Goal: Task Accomplishment & Management: Manage account settings

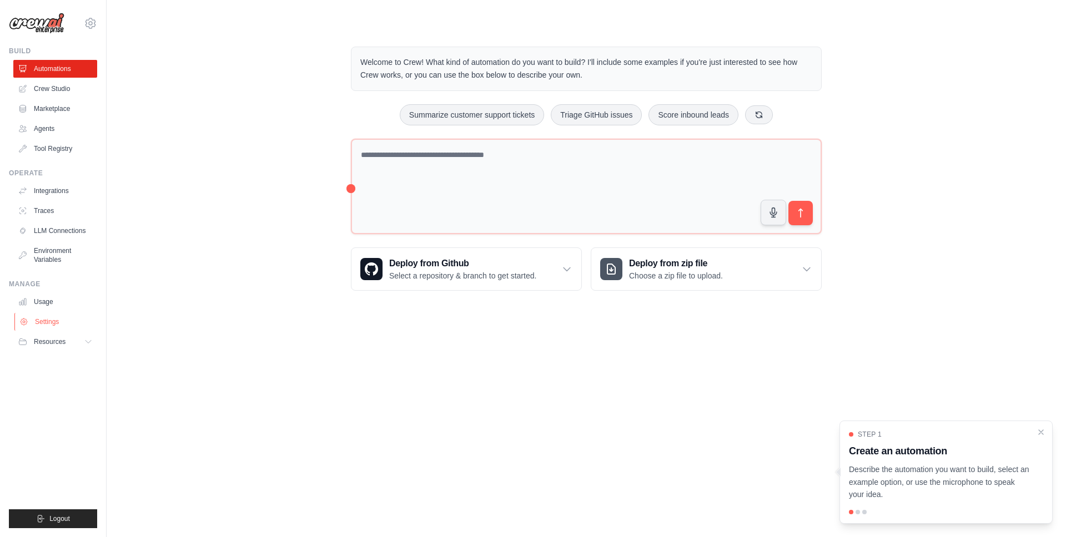
click at [65, 321] on link "Settings" at bounding box center [56, 322] width 84 height 18
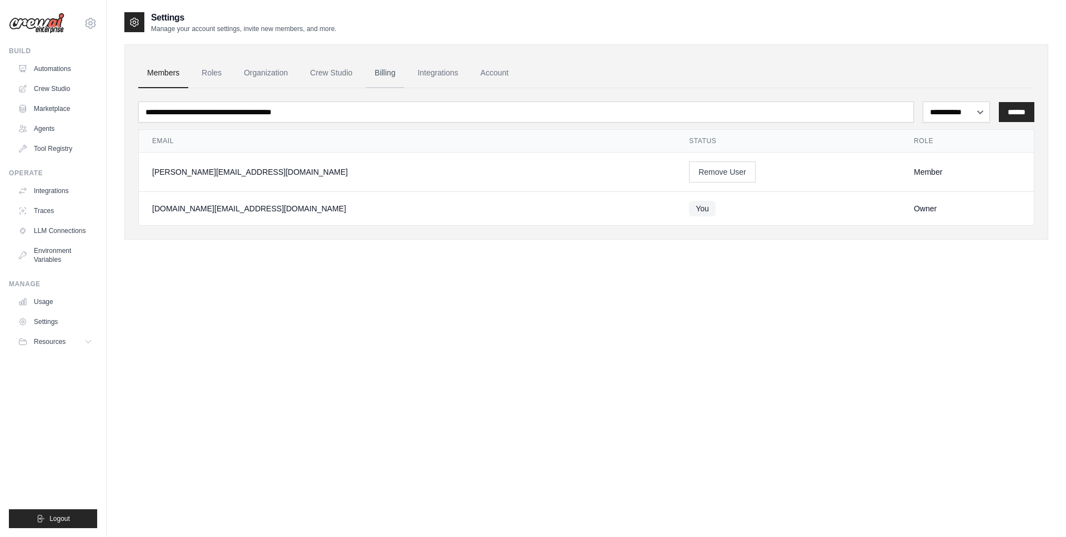
click at [378, 74] on link "Billing" at bounding box center [385, 73] width 38 height 30
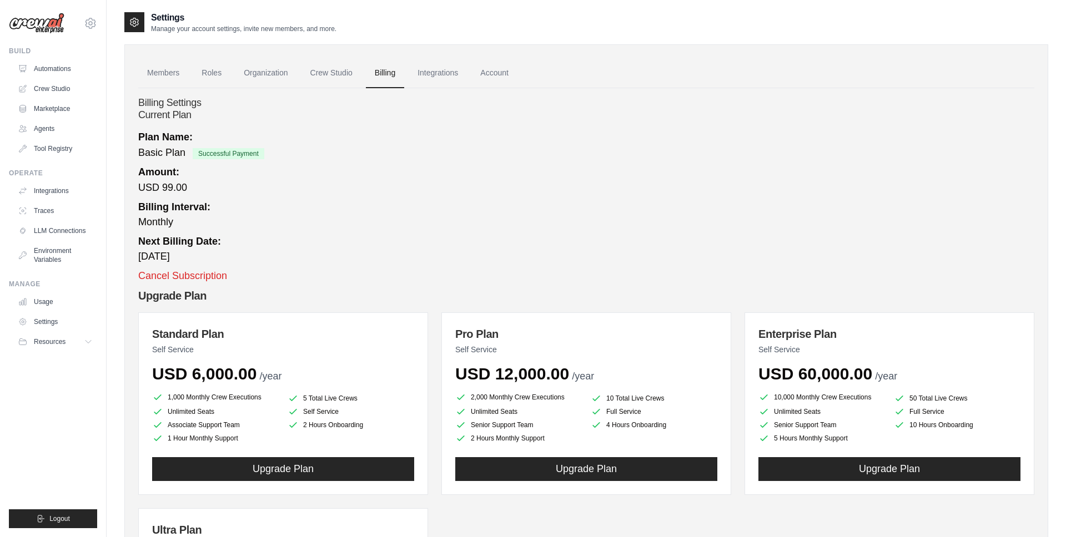
click at [214, 148] on span "Successful Payment" at bounding box center [229, 153] width 72 height 11
click at [88, 27] on icon at bounding box center [90, 23] width 13 height 13
click at [80, 77] on link "Settings" at bounding box center [91, 75] width 98 height 20
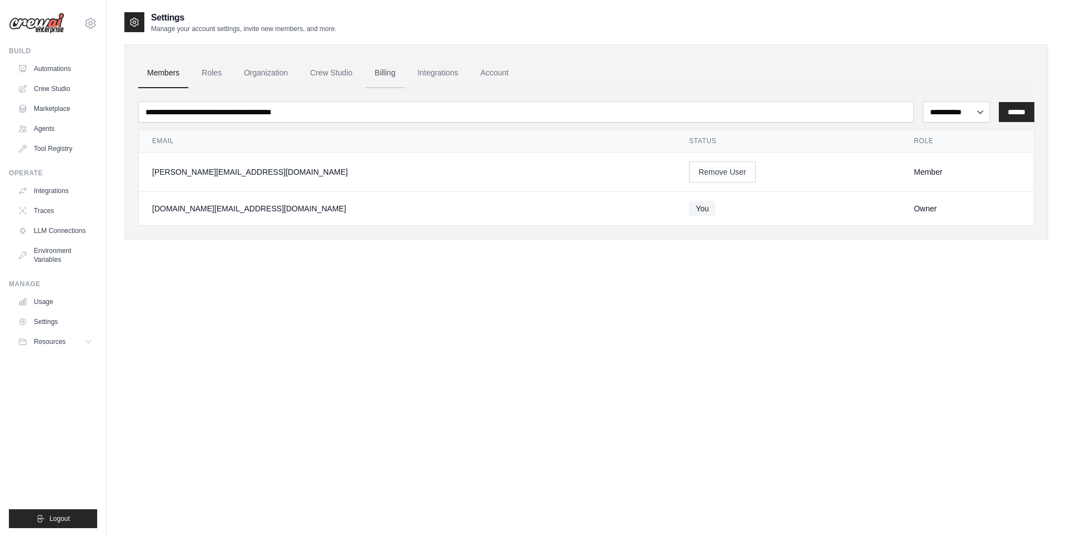
click at [394, 74] on link "Billing" at bounding box center [385, 73] width 38 height 30
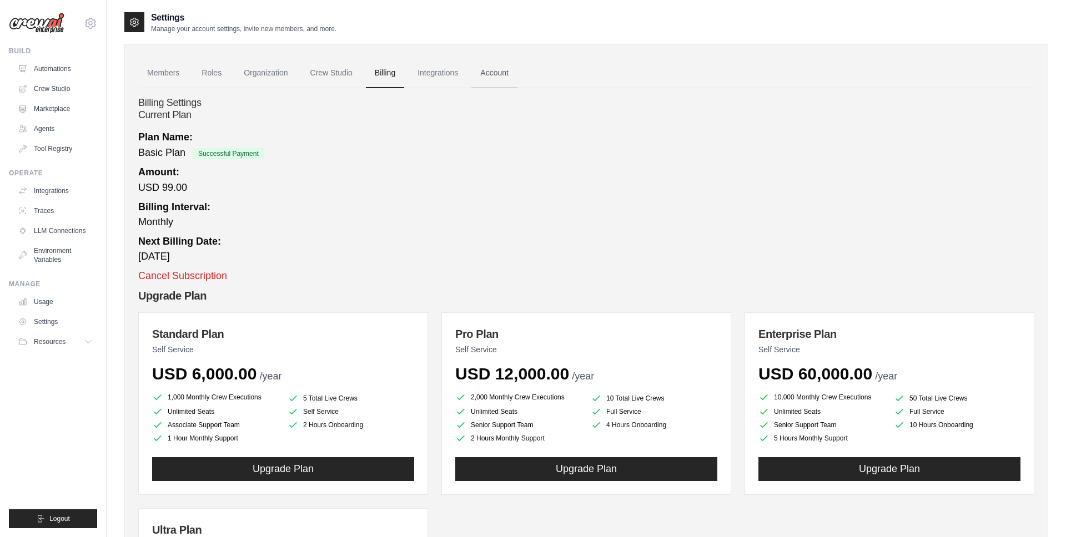
click at [496, 78] on link "Account" at bounding box center [494, 73] width 46 height 30
